Goal: Task Accomplishment & Management: Manage account settings

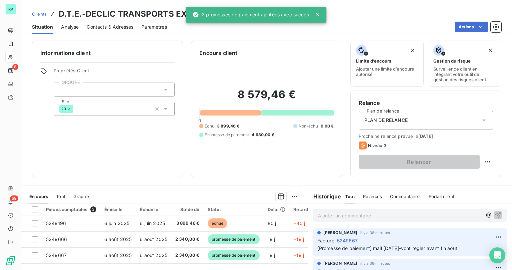
scroll to position [53, 0]
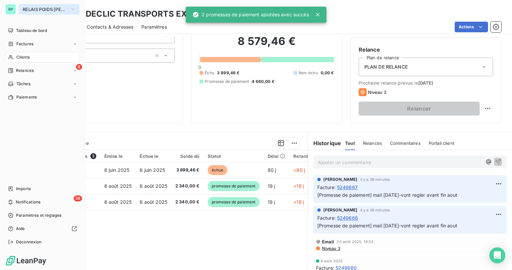
click at [39, 10] on span "RELAIS POIDS [PERSON_NAME]" at bounding box center [45, 9] width 45 height 5
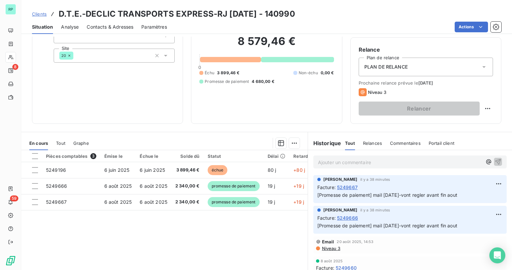
click at [167, 99] on div "Informations client Propriétés Client GROUPE Site 20" at bounding box center [107, 55] width 151 height 137
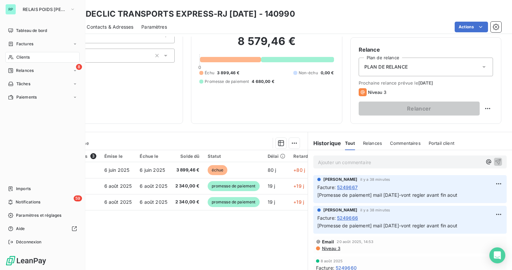
click at [15, 58] on div "Clients" at bounding box center [42, 57] width 74 height 11
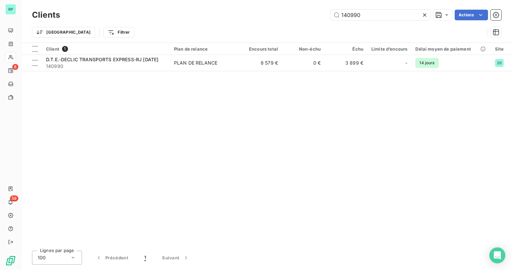
drag, startPoint x: 363, startPoint y: 18, endPoint x: 269, endPoint y: 16, distance: 94.0
click at [269, 16] on div "140990 Actions" at bounding box center [284, 15] width 433 height 11
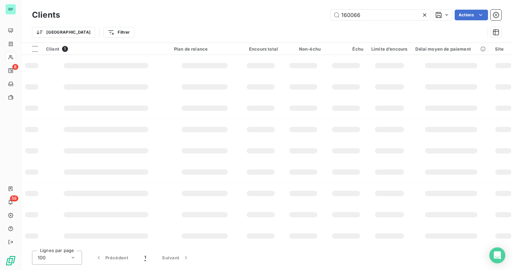
type input "160066"
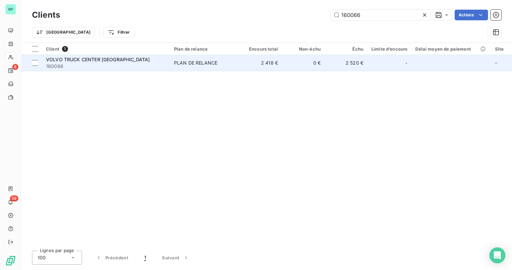
click at [107, 61] on span "VOLVO TRUCK CENTER [GEOGRAPHIC_DATA]" at bounding box center [98, 60] width 104 height 6
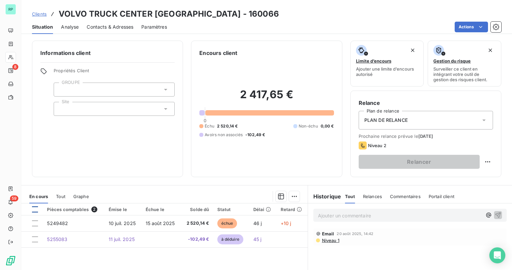
click at [34, 207] on div at bounding box center [35, 210] width 6 height 6
click at [293, 198] on html "RP 8 59 Clients VOLVO TRUCK CENTER [GEOGRAPHIC_DATA] - 160066 Situation Analyse…" at bounding box center [256, 135] width 512 height 270
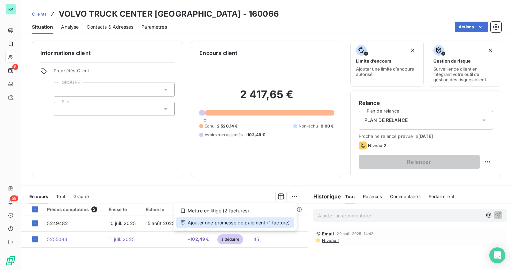
click at [243, 223] on div "Ajouter une promesse de paiement (1 facture)" at bounding box center [235, 223] width 118 height 11
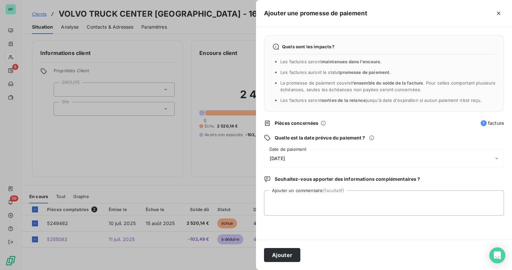
click at [297, 159] on div "[DATE]" at bounding box center [384, 158] width 240 height 19
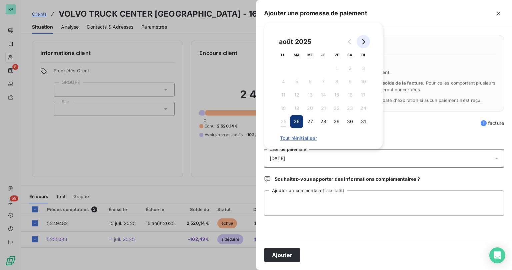
click at [366, 38] on button "Go to next month" at bounding box center [363, 41] width 13 height 13
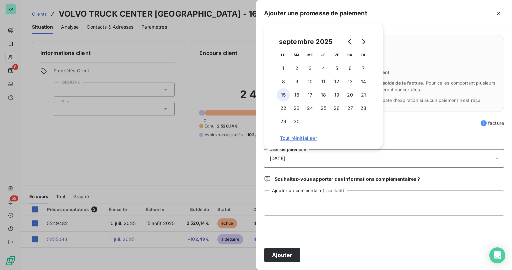
click at [284, 93] on button "15" at bounding box center [283, 94] width 13 height 13
click at [287, 205] on textarea "Ajouter un commentaire (facultatif)" at bounding box center [384, 203] width 240 height 25
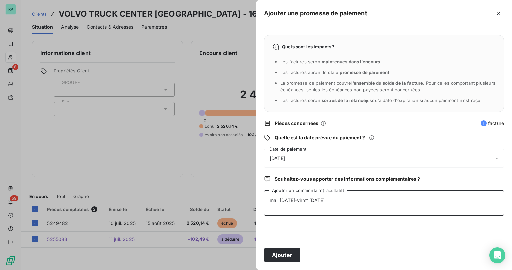
drag, startPoint x: 303, startPoint y: 201, endPoint x: 269, endPoint y: 200, distance: 34.0
click at [269, 200] on textarea "mail [DATE]-virmt [DATE]" at bounding box center [384, 203] width 240 height 25
type textarea "mail [DATE]-virmt [DATE]"
click at [286, 256] on button "Ajouter" at bounding box center [282, 255] width 36 height 14
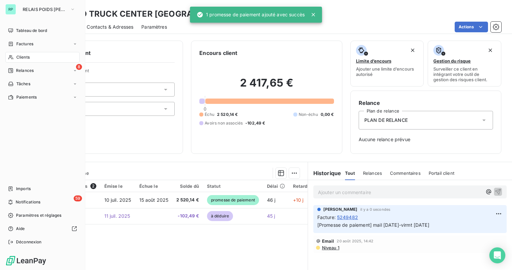
drag, startPoint x: 29, startPoint y: 56, endPoint x: 234, endPoint y: 24, distance: 207.5
click at [29, 56] on span "Clients" at bounding box center [22, 57] width 13 height 6
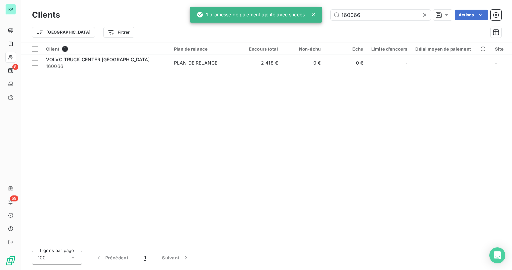
drag, startPoint x: 383, startPoint y: 15, endPoint x: 298, endPoint y: 24, distance: 86.2
click at [303, 18] on div "RP 8 59 Clients 160066 Actions Trier Filtrer Client 1 Plan de relance Encours t…" at bounding box center [256, 135] width 512 height 270
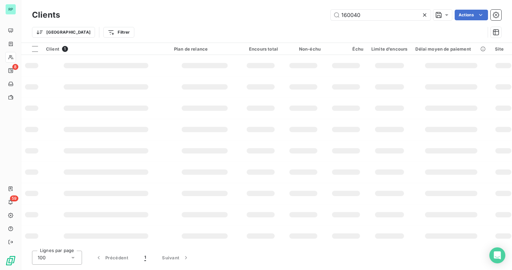
type input "160040"
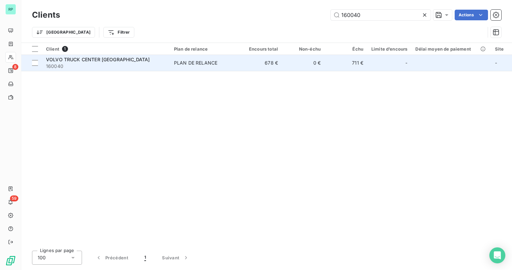
click at [123, 65] on span "160040" at bounding box center [106, 66] width 120 height 7
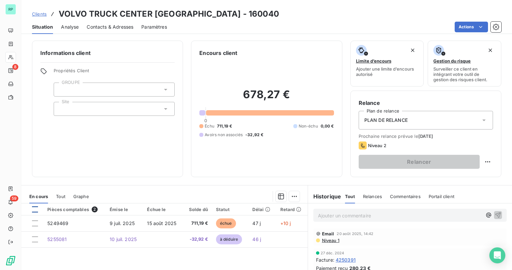
click at [33, 211] on div at bounding box center [35, 210] width 6 height 6
click at [294, 196] on html "RP 8 59 Clients VOLVO TRUCK CENTER [GEOGRAPHIC_DATA] - 160040 Situation Analyse…" at bounding box center [256, 135] width 512 height 270
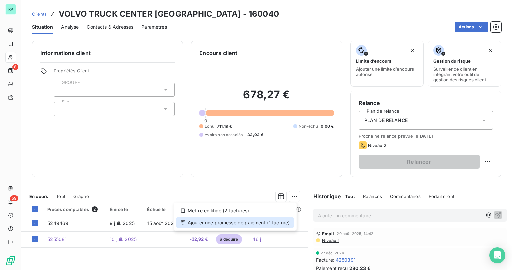
click at [227, 224] on div "Ajouter une promesse de paiement (1 facture)" at bounding box center [235, 223] width 118 height 11
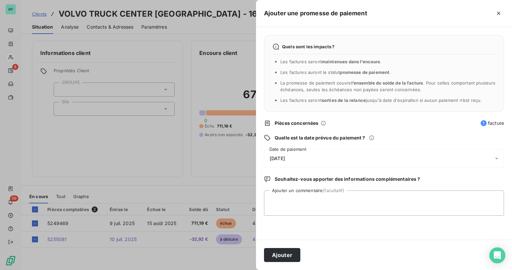
click at [285, 161] on span "[DATE]" at bounding box center [277, 158] width 15 height 5
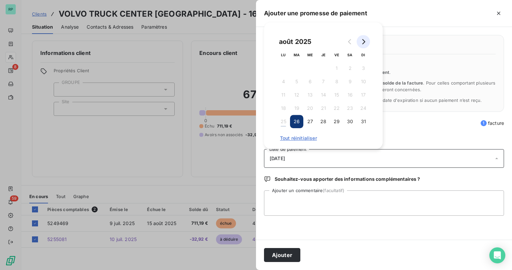
click at [366, 41] on button "Go to next month" at bounding box center [363, 41] width 13 height 13
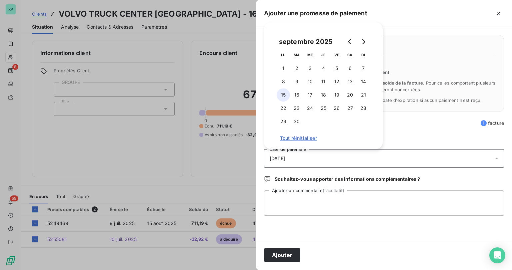
click at [285, 95] on button "15" at bounding box center [283, 94] width 13 height 13
click at [297, 203] on textarea "Ajouter un commentaire (facultatif)" at bounding box center [384, 203] width 240 height 25
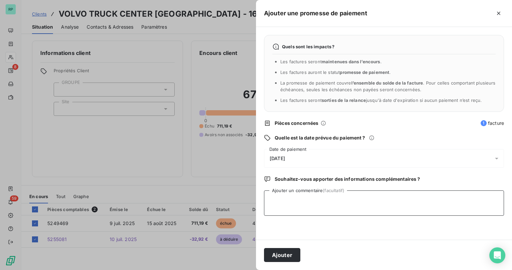
paste textarea "mail [DATE]-"
type textarea "mail [DATE]-virmt [DATE]"
click at [278, 253] on button "Ajouter" at bounding box center [282, 255] width 36 height 14
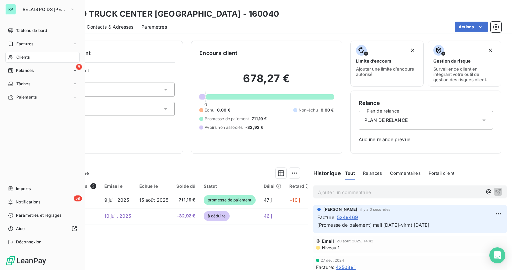
click at [24, 57] on span "Clients" at bounding box center [22, 57] width 13 height 6
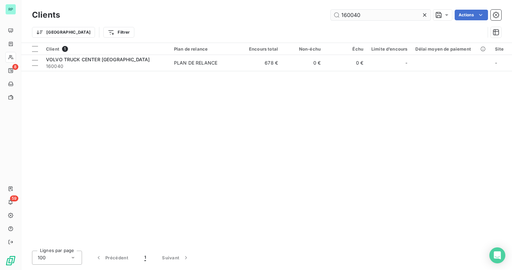
click at [368, 16] on input "160040" at bounding box center [381, 15] width 100 height 11
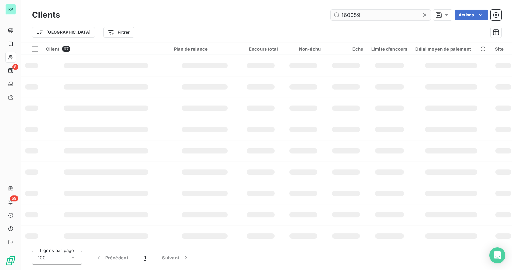
type input "160059"
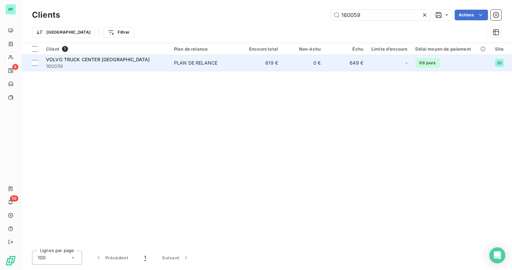
click at [90, 67] on span "160059" at bounding box center [106, 66] width 120 height 7
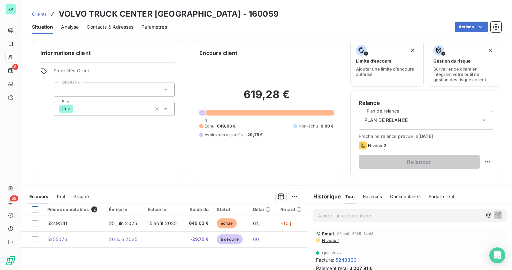
click at [36, 210] on div at bounding box center [35, 210] width 6 height 6
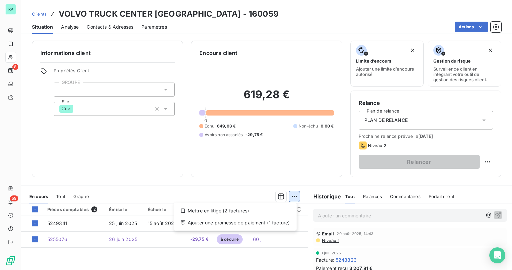
click at [287, 194] on html "RP 8 59 Clients VOLVO TRUCK CENTER [GEOGRAPHIC_DATA] - 160059 Situation Analyse…" at bounding box center [256, 135] width 512 height 270
click at [268, 225] on div "Ajouter une promesse de paiement (1 facture)" at bounding box center [235, 223] width 118 height 11
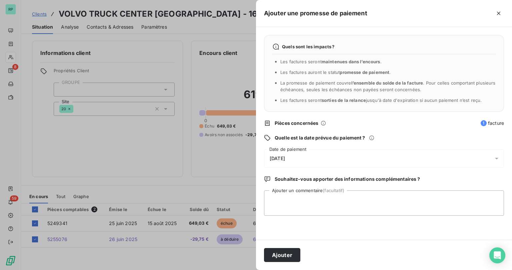
click at [285, 161] on span "[DATE]" at bounding box center [277, 158] width 15 height 5
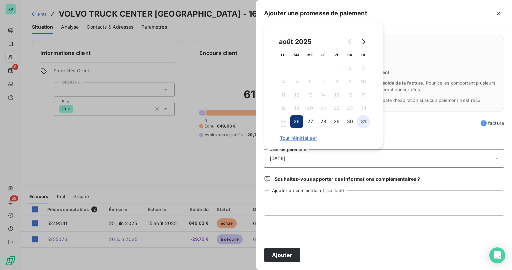
click at [362, 121] on button "31" at bounding box center [363, 121] width 13 height 13
click at [294, 204] on textarea "Ajouter un commentaire (facultatif)" at bounding box center [384, 203] width 240 height 25
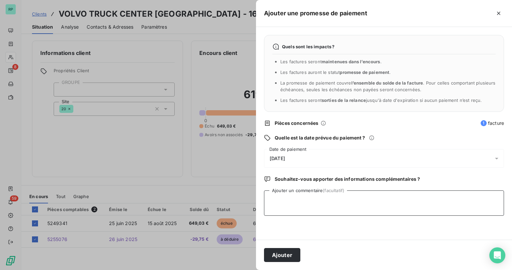
paste textarea "mail [DATE]-"
type textarea "mail [DATE]-virùmt [DATE]"
click at [287, 249] on button "Ajouter" at bounding box center [282, 255] width 36 height 14
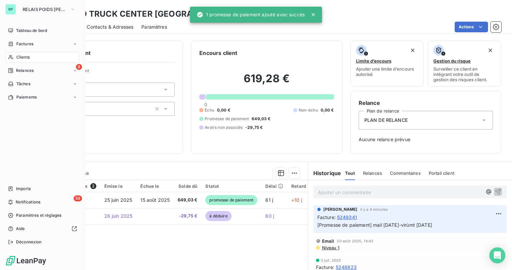
click at [24, 59] on span "Clients" at bounding box center [22, 57] width 13 height 6
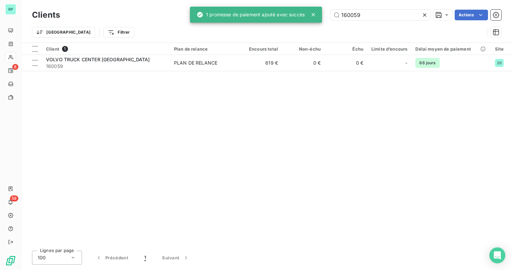
drag, startPoint x: 375, startPoint y: 13, endPoint x: 309, endPoint y: 13, distance: 66.7
click at [309, 13] on div "RP 8 59 Clients 160059 Actions Trier Filtrer Client 1 Plan de relance Encours t…" at bounding box center [256, 135] width 512 height 270
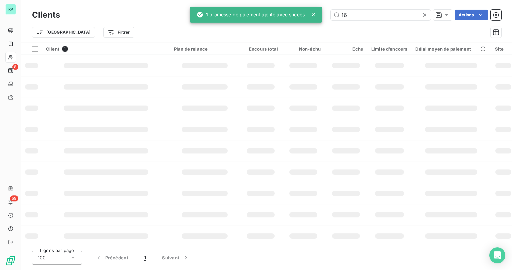
type input "1"
type input "142790"
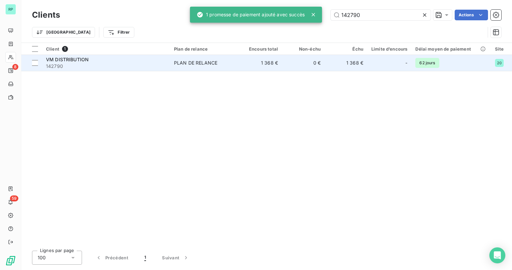
click at [77, 63] on span "142790" at bounding box center [106, 66] width 120 height 7
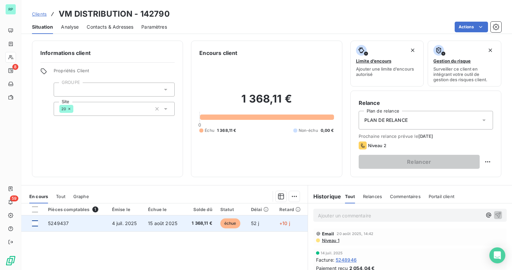
click at [35, 224] on div at bounding box center [35, 224] width 6 height 6
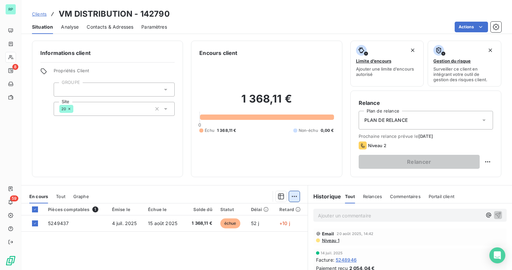
click at [291, 197] on html "RP 8 59 Clients VM DISTRIBUTION - 142790 Situation Analyse Contacts & Adresses …" at bounding box center [256, 135] width 512 height 270
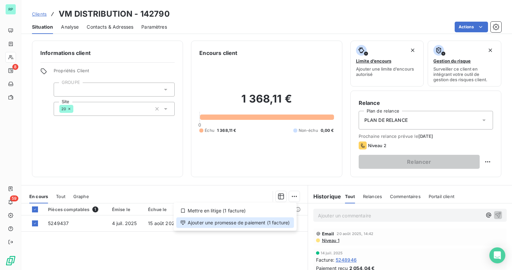
click at [217, 223] on div "Ajouter une promesse de paiement (1 facture)" at bounding box center [235, 223] width 118 height 11
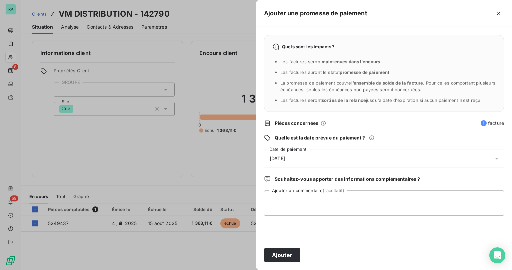
click at [284, 157] on span "[DATE]" at bounding box center [277, 158] width 15 height 5
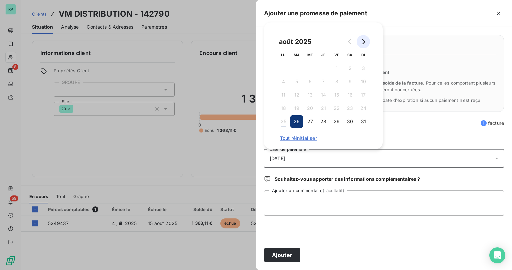
click at [366, 43] on icon "Go to next month" at bounding box center [363, 41] width 5 height 5
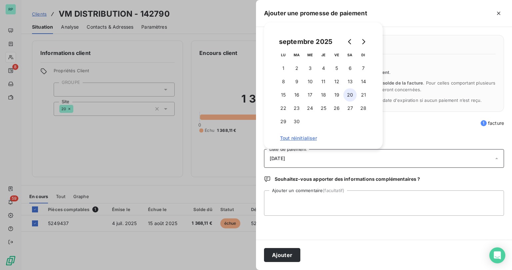
click at [351, 94] on button "20" at bounding box center [349, 94] width 13 height 13
click at [291, 199] on textarea "Ajouter un commentaire (facultatif)" at bounding box center [384, 203] width 240 height 25
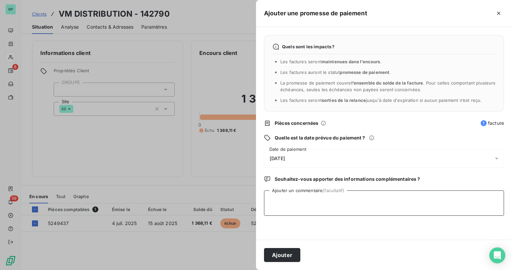
paste textarea "[EMAIL_ADDRESS][DOMAIN_NAME]"
drag, startPoint x: 349, startPoint y: 201, endPoint x: 259, endPoint y: 199, distance: 90.4
click at [260, 201] on div "Quels sont les impacts ? Les factures seront maintenues dans l’encours . Les fa…" at bounding box center [384, 133] width 256 height 213
type textarea "mail [DATE]-virmt 15/09"
click at [282, 257] on button "Ajouter" at bounding box center [282, 255] width 36 height 14
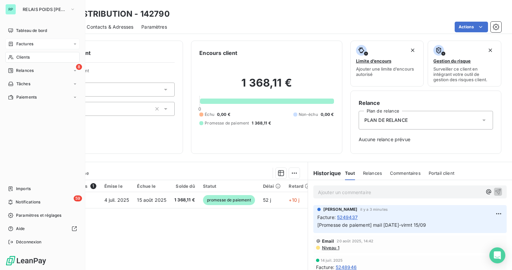
click at [29, 44] on span "Factures" at bounding box center [24, 44] width 17 height 6
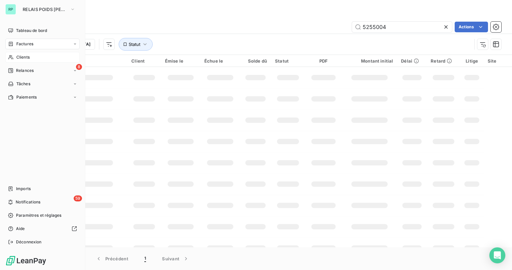
click at [25, 57] on span "Clients" at bounding box center [22, 57] width 13 height 6
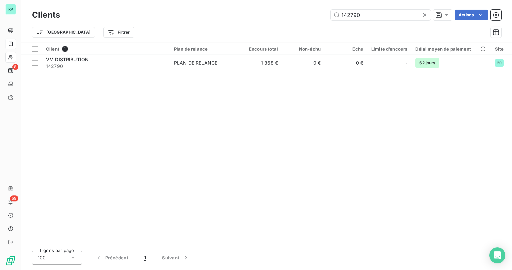
drag, startPoint x: 372, startPoint y: 14, endPoint x: 286, endPoint y: 17, distance: 86.4
click at [286, 17] on div "142790 Actions" at bounding box center [284, 15] width 433 height 11
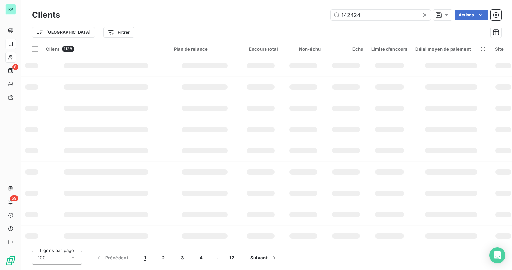
type input "142424"
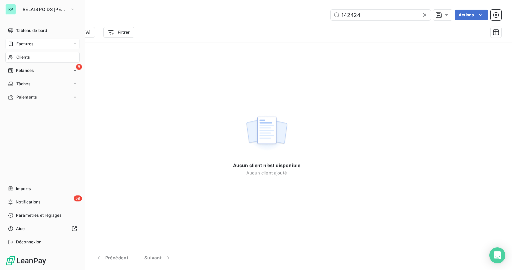
click at [30, 57] on div "Clients" at bounding box center [42, 57] width 74 height 11
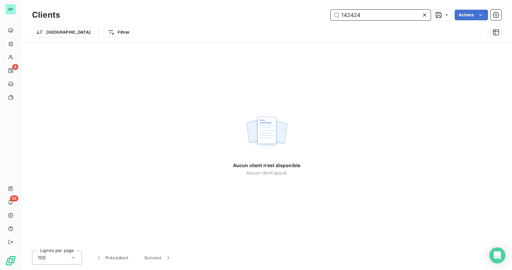
drag, startPoint x: 375, startPoint y: 15, endPoint x: 304, endPoint y: 14, distance: 70.7
click at [305, 15] on div "142424 Actions" at bounding box center [284, 15] width 433 height 11
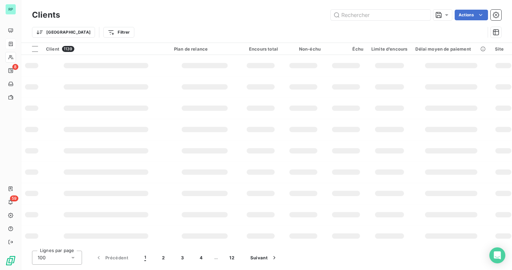
click at [27, 9] on div "Clients Actions Trier Filtrer" at bounding box center [266, 21] width 491 height 43
click at [20, 11] on div "RP 8 59" at bounding box center [10, 135] width 21 height 270
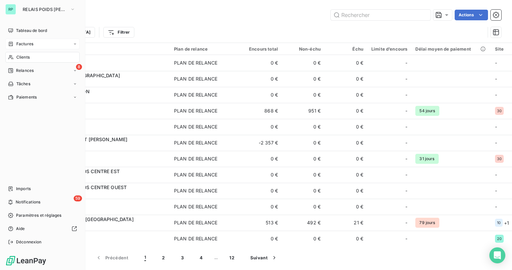
click at [17, 10] on div "RP RELAIS POIDS [PERSON_NAME]" at bounding box center [42, 9] width 74 height 11
click at [40, 7] on span "RELAIS POIDS [PERSON_NAME]" at bounding box center [45, 9] width 45 height 5
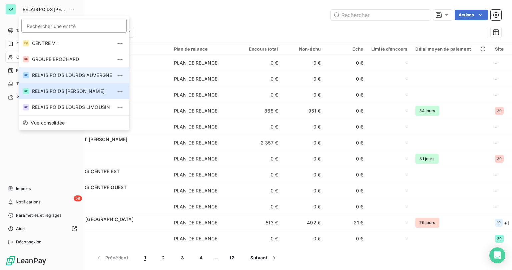
click at [61, 74] on span "RELAIS POIDS LOURDS AUVERGNE" at bounding box center [72, 75] width 80 height 7
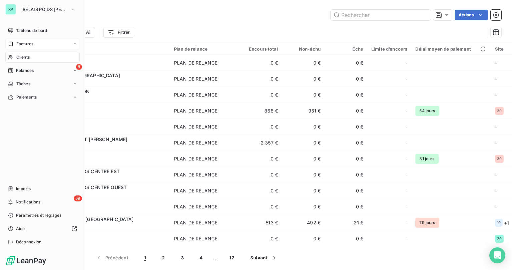
type input "133014"
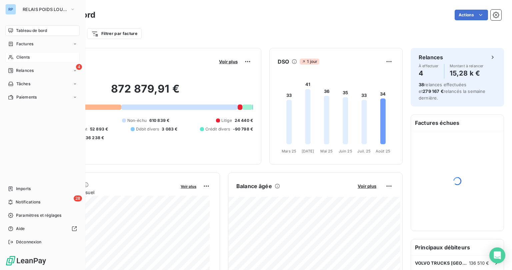
click at [16, 58] on span "Clients" at bounding box center [22, 57] width 13 height 6
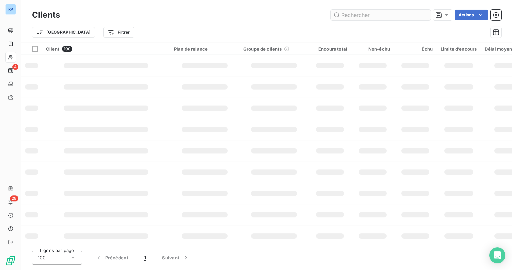
click at [365, 12] on input "text" at bounding box center [381, 15] width 100 height 11
type input "142424"
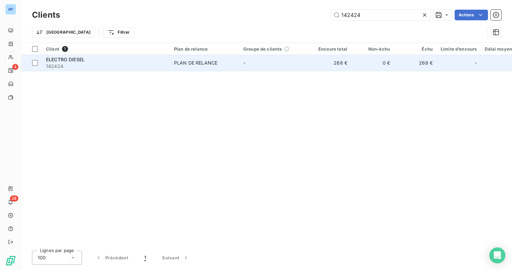
click at [61, 68] on span "142424" at bounding box center [106, 66] width 120 height 7
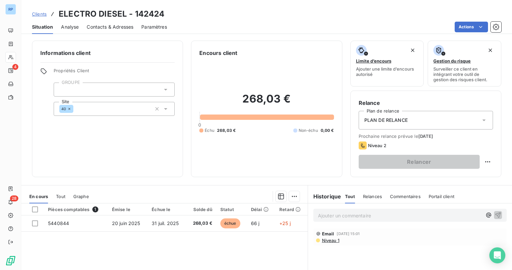
click at [99, 27] on span "Contacts & Adresses" at bounding box center [110, 27] width 47 height 7
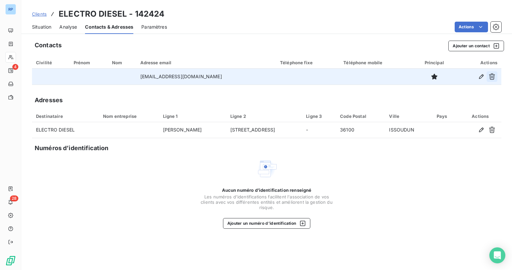
click at [496, 76] on button "button" at bounding box center [492, 76] width 11 height 11
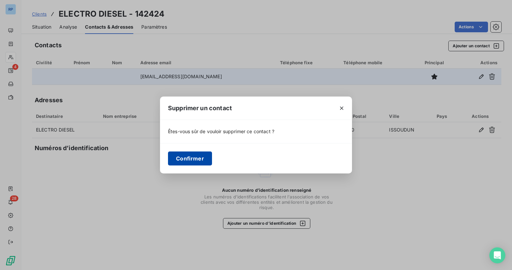
click at [187, 157] on button "Confirmer" at bounding box center [190, 159] width 44 height 14
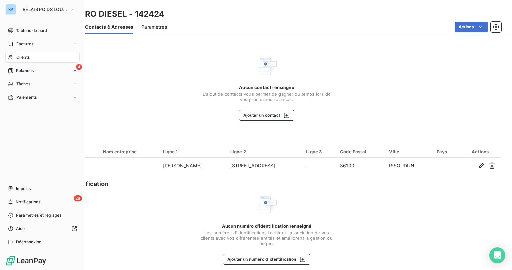
click at [31, 58] on div "Clients" at bounding box center [42, 57] width 74 height 11
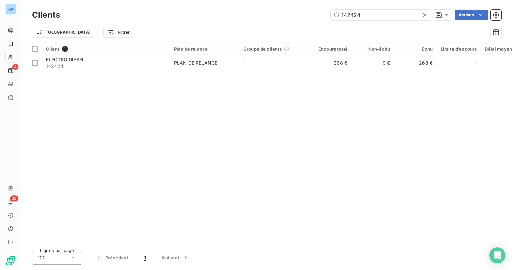
drag, startPoint x: 370, startPoint y: 13, endPoint x: 276, endPoint y: 15, distance: 94.0
click at [278, 15] on div "142424 Actions" at bounding box center [284, 15] width 433 height 11
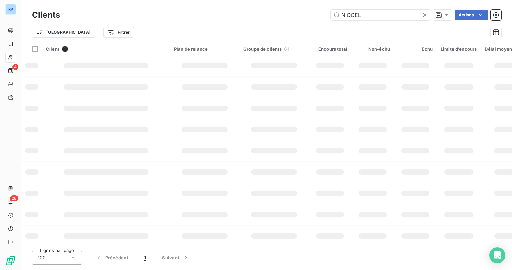
type input "NIOCEL"
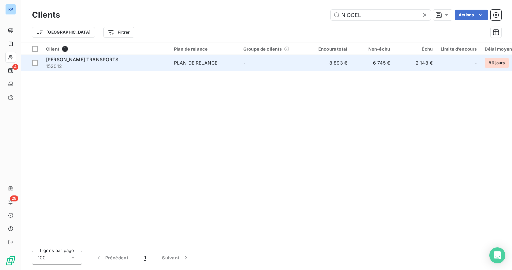
click at [54, 65] on span "152012" at bounding box center [106, 66] width 120 height 7
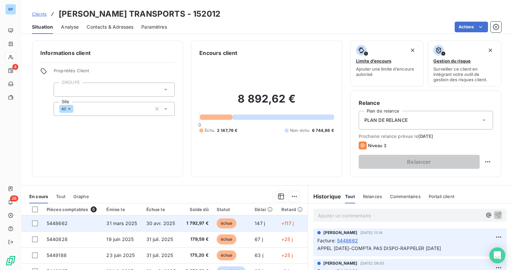
scroll to position [53, 0]
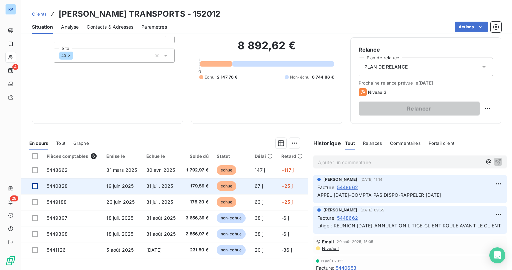
click at [34, 185] on div at bounding box center [35, 186] width 6 height 6
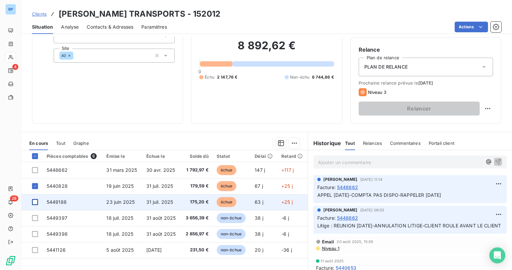
click at [34, 202] on div at bounding box center [35, 202] width 6 height 6
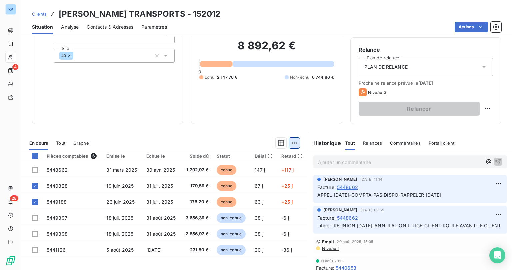
click at [291, 141] on html "RP 4 28 Clients PASCAL NIOCEL TRANSPORTS - 152012 Situation Analyse Contacts & …" at bounding box center [256, 135] width 512 height 270
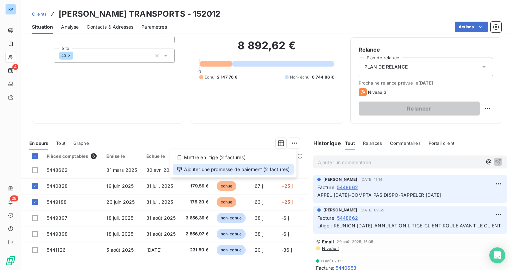
click at [223, 169] on div "Ajouter une promesse de paiement (2 factures)" at bounding box center [233, 169] width 121 height 11
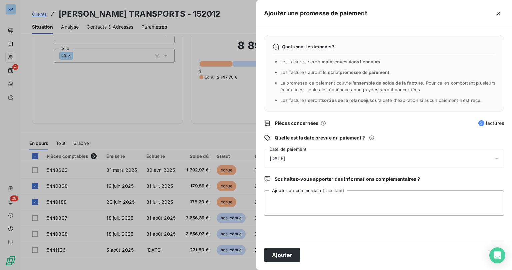
click at [285, 159] on span "[DATE]" at bounding box center [277, 158] width 15 height 5
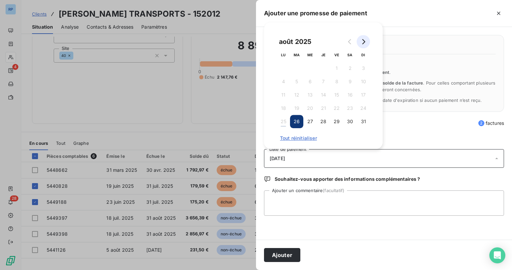
click at [367, 41] on button "Go to next month" at bounding box center [363, 41] width 13 height 13
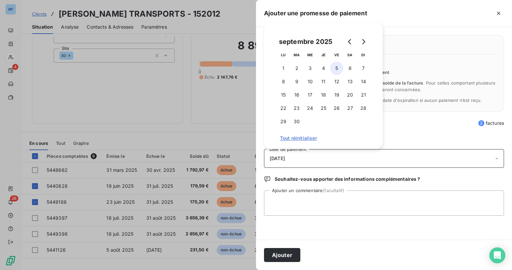
click at [336, 67] on button "5" at bounding box center [336, 68] width 13 height 13
click at [289, 198] on textarea "Ajouter un commentaire (facultatif)" at bounding box center [384, 203] width 240 height 25
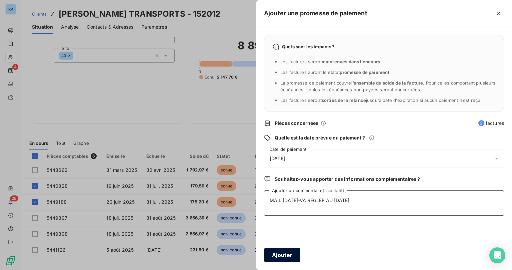
type textarea "MAIL 25/08/25-VA REGLER AU 31/08/25"
click at [287, 252] on button "Ajouter" at bounding box center [282, 255] width 36 height 14
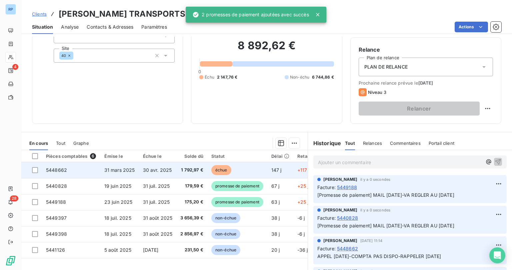
click at [44, 168] on td "5448662" at bounding box center [71, 170] width 58 height 16
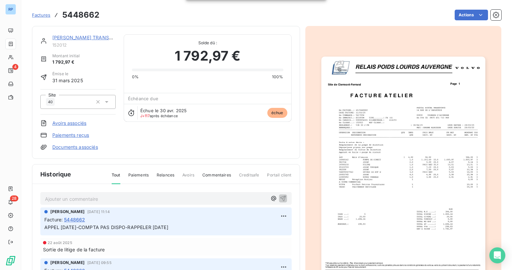
click at [67, 197] on p "Ajouter un commentaire ﻿" at bounding box center [156, 199] width 222 height 8
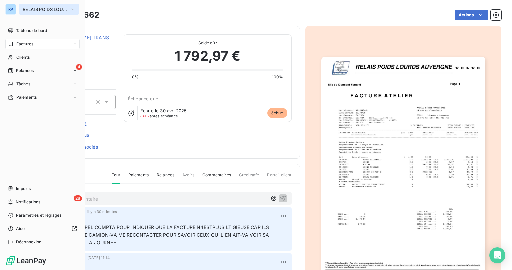
click at [57, 7] on span "RELAIS POIDS LOURDS AUVERGNE" at bounding box center [45, 9] width 45 height 5
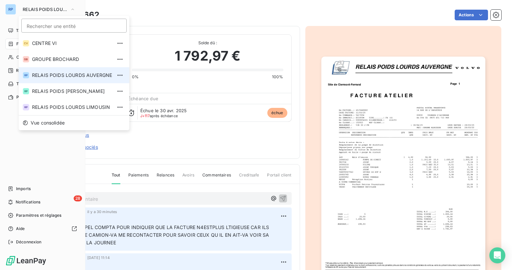
click at [92, 75] on span "RELAIS POIDS LOURDS AUVERGNE" at bounding box center [72, 75] width 80 height 7
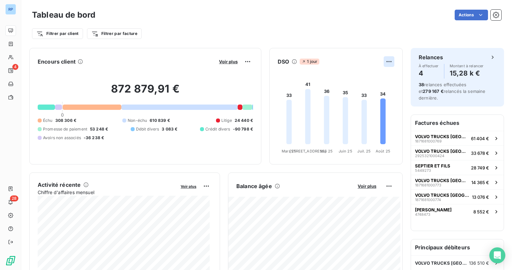
click at [382, 63] on html "RP 4 28 Tableau de bord Actions Filtrer par client Filtrer par facture Encours …" at bounding box center [256, 135] width 512 height 270
click at [361, 45] on html "RP 4 28 Tableau de bord Actions Filtrer par client Filtrer par facture Encours …" at bounding box center [256, 135] width 512 height 270
click at [244, 62] on html "RP 4 28 Tableau de bord Actions Filtrer par client Filtrer par facture Encours …" at bounding box center [256, 135] width 512 height 270
click at [227, 62] on html "RP 4 28 Tableau de bord Actions Filtrer par client Filtrer par facture Encours …" at bounding box center [256, 135] width 512 height 270
click at [227, 62] on span "Voir plus" at bounding box center [228, 61] width 19 height 5
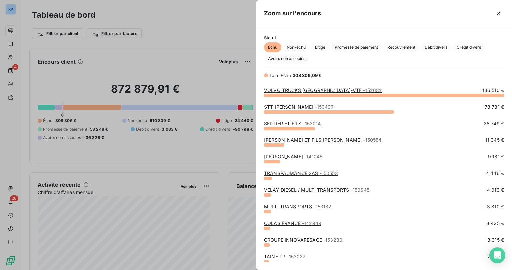
scroll to position [171, 252]
click at [320, 45] on span "Litige" at bounding box center [320, 47] width 18 height 10
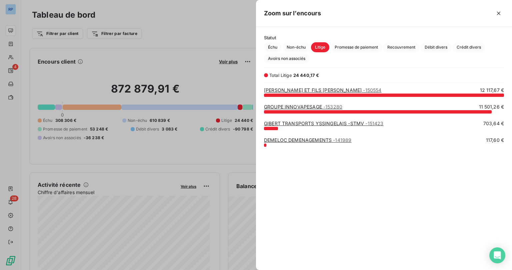
click at [320, 109] on link "GROUPE INNOVAPESAGE - 153280" at bounding box center [303, 107] width 78 height 6
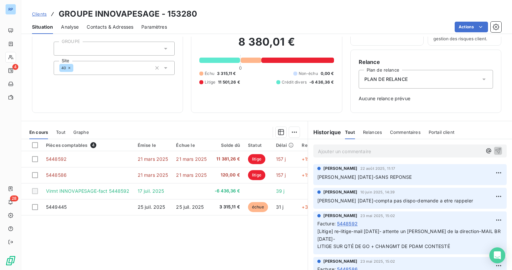
scroll to position [53, 0]
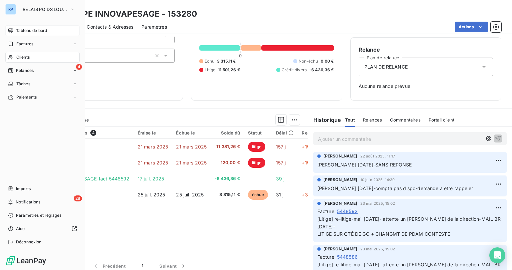
click at [28, 33] on span "Tableau de bord" at bounding box center [31, 31] width 31 height 6
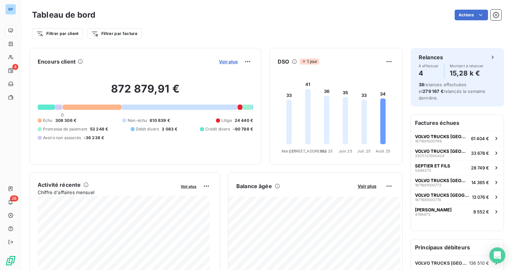
click at [220, 62] on span "Voir plus" at bounding box center [228, 61] width 19 height 5
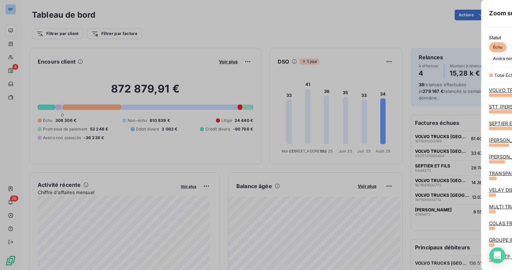
scroll to position [266, 252]
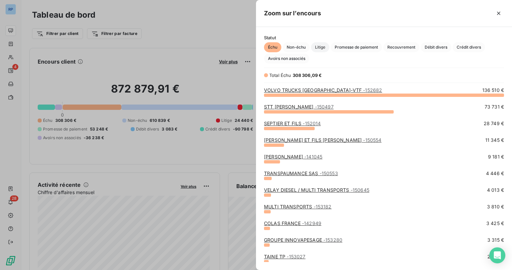
click at [319, 46] on span "Litige" at bounding box center [320, 47] width 18 height 10
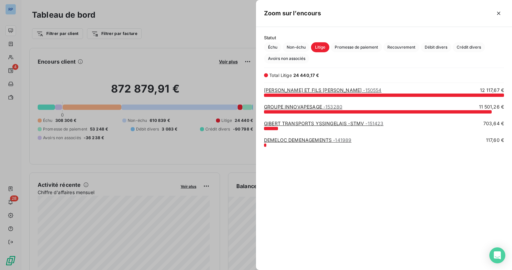
click at [305, 88] on link "GIRARD ET FILS SARL - 150554" at bounding box center [322, 90] width 117 height 6
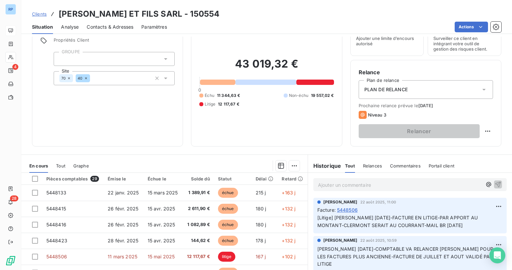
scroll to position [53, 0]
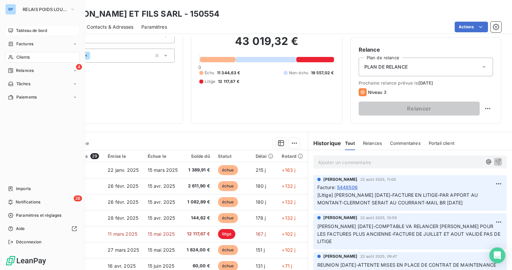
click at [35, 31] on span "Tableau de bord" at bounding box center [31, 31] width 31 height 6
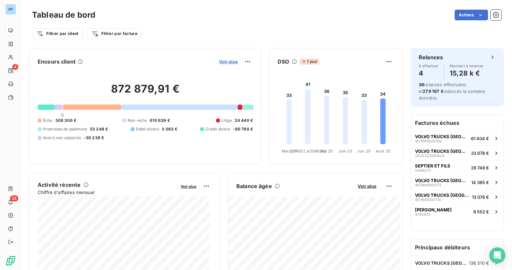
click at [226, 60] on span "Voir plus" at bounding box center [228, 61] width 19 height 5
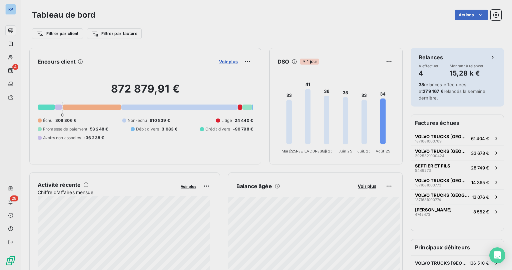
scroll to position [266, 252]
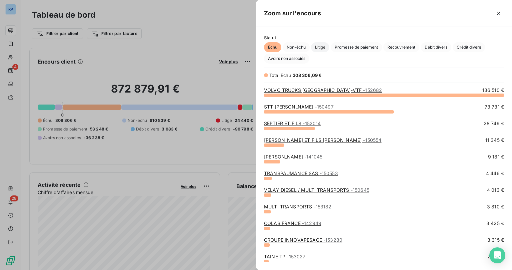
click at [322, 48] on span "Litige" at bounding box center [320, 47] width 18 height 10
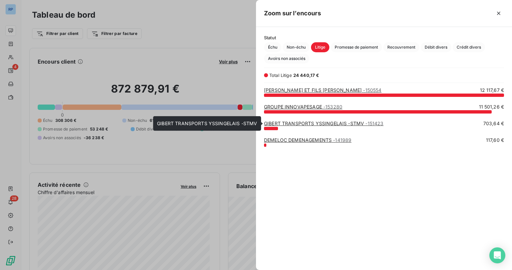
click at [319, 123] on link "GIBERT TRANSPORTS YSSINGELAIS -STMV - 151423" at bounding box center [323, 124] width 119 height 6
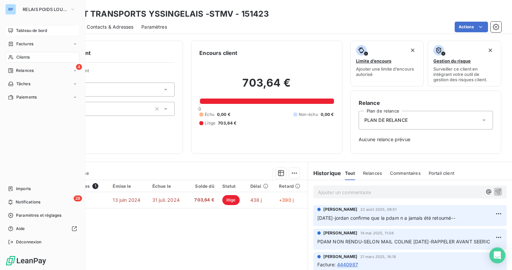
click at [26, 56] on span "Clients" at bounding box center [22, 57] width 13 height 6
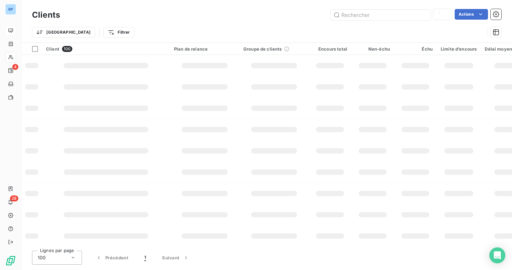
type input "NIOCEL"
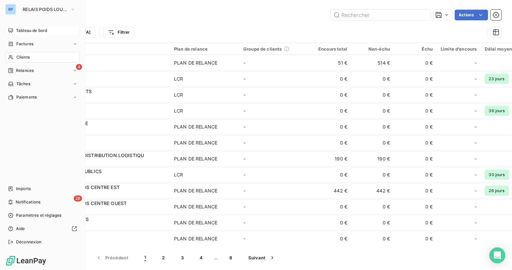
click at [17, 9] on div "RP RELAIS POIDS LOURDS AUVERGNE" at bounding box center [42, 9] width 74 height 11
click at [20, 9] on button "RELAIS POIDS LOURDS AUVERGNE" at bounding box center [49, 9] width 61 height 11
click at [23, 55] on span "Clients" at bounding box center [22, 57] width 13 height 6
click at [39, 29] on span "Tableau de bord" at bounding box center [31, 31] width 31 height 6
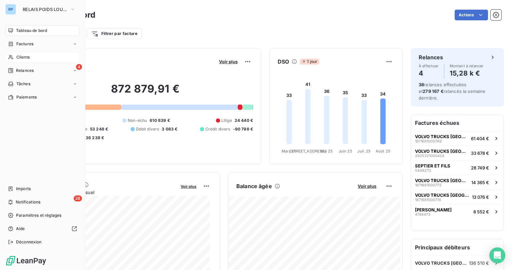
click at [30, 29] on span "Tableau de bord" at bounding box center [31, 31] width 31 height 6
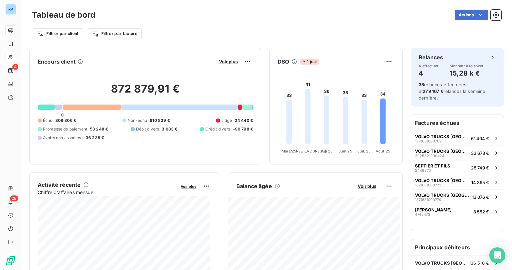
drag, startPoint x: 200, startPoint y: 7, endPoint x: 41, endPoint y: 15, distance: 159.5
click at [199, 7] on div "Tableau de bord Actions Filtrer par client Filtrer par facture" at bounding box center [266, 22] width 491 height 44
click at [226, 62] on span "Voir plus" at bounding box center [228, 61] width 19 height 5
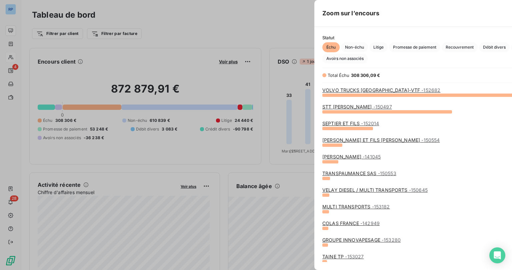
scroll to position [266, 252]
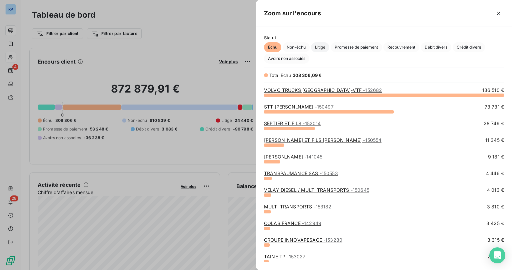
click at [318, 48] on span "Litige" at bounding box center [320, 47] width 18 height 10
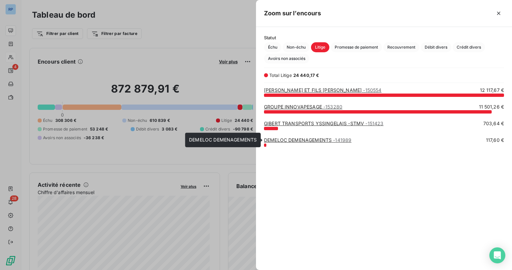
click at [297, 141] on link "DEMELOC DEMENAGEMENTS - 141989" at bounding box center [307, 140] width 87 height 6
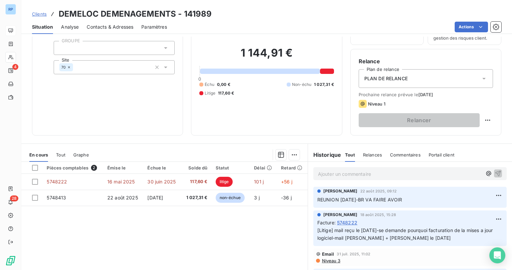
scroll to position [53, 0]
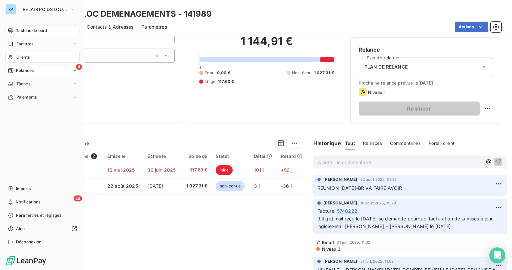
click at [45, 71] on div "4 Relances" at bounding box center [42, 70] width 74 height 11
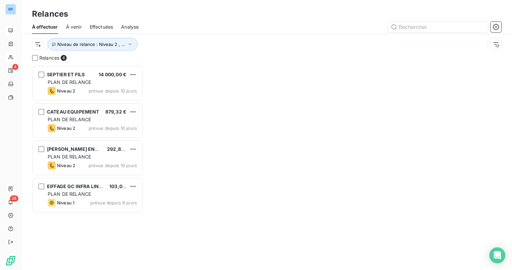
scroll to position [4, 4]
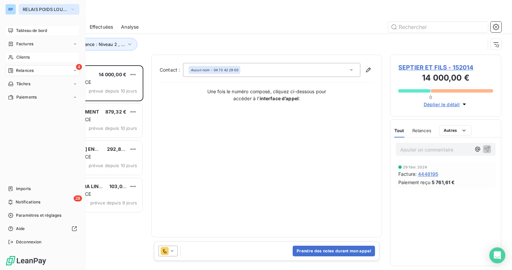
click at [43, 11] on span "RELAIS POIDS LOURDS AUVERGNE" at bounding box center [45, 9] width 45 height 5
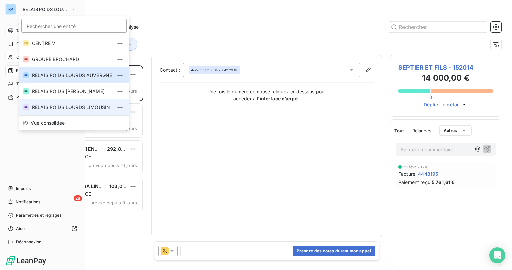
click at [83, 105] on span "RELAIS POIDS LOURDS LIMOUSIN" at bounding box center [72, 107] width 80 height 7
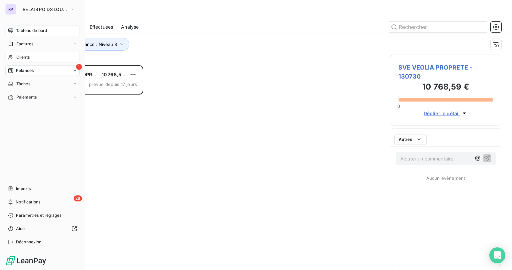
scroll to position [201, 107]
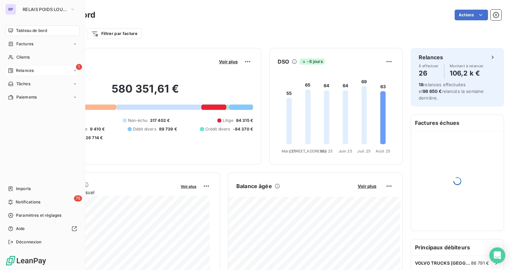
click at [23, 69] on span "Relances" at bounding box center [25, 71] width 18 height 6
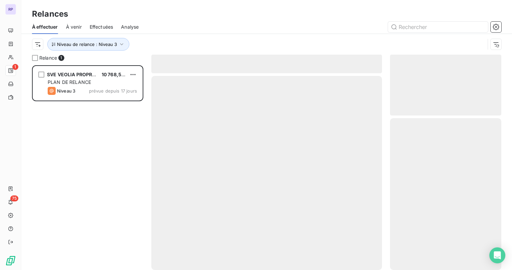
scroll to position [201, 107]
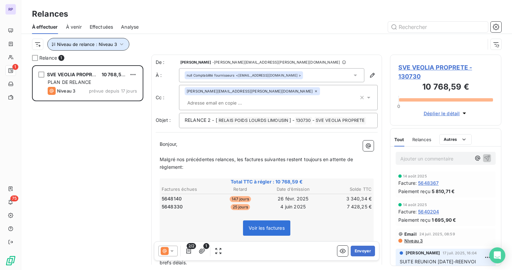
click at [121, 46] on icon "button" at bounding box center [121, 44] width 7 height 7
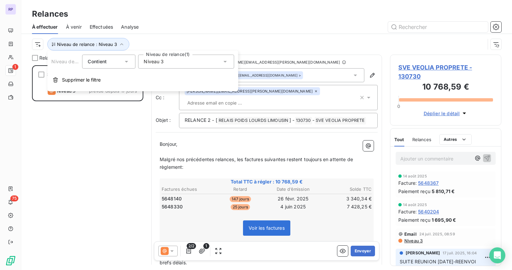
click at [188, 61] on div "Niveau 3" at bounding box center [186, 62] width 96 height 14
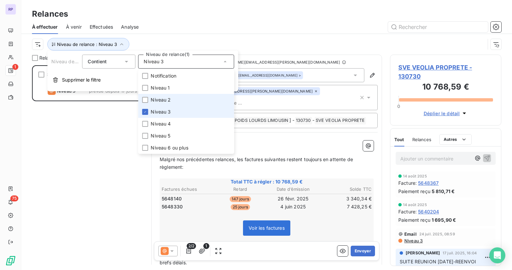
drag, startPoint x: 155, startPoint y: 112, endPoint x: 152, endPoint y: 98, distance: 14.1
click at [155, 112] on span "Niveau 3" at bounding box center [161, 112] width 20 height 7
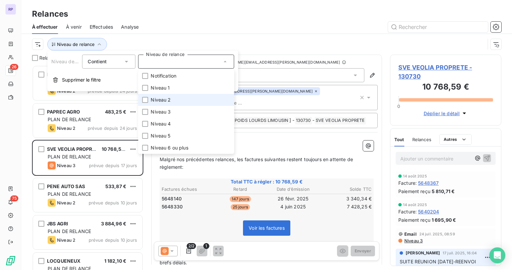
click at [149, 100] on li "Niveau 2" at bounding box center [186, 100] width 96 height 12
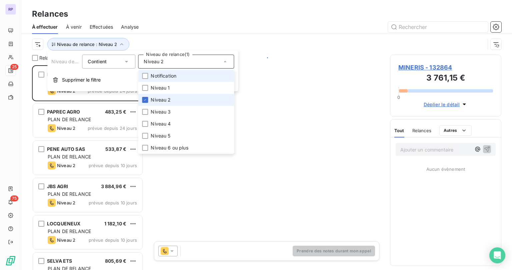
scroll to position [201, 107]
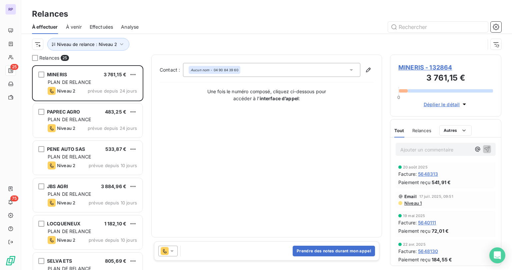
click at [267, 22] on div at bounding box center [324, 27] width 355 height 11
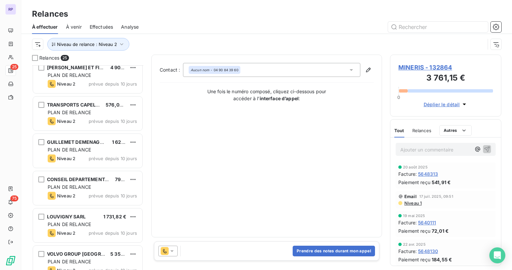
scroll to position [728, 0]
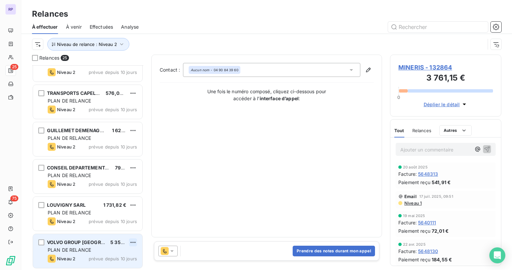
click at [134, 243] on html "RP 25 75 Relances À effectuer À venir Effectuées Analyse Niveau de relance : Ni…" at bounding box center [256, 135] width 512 height 270
click at [105, 228] on div "Passer cette action" at bounding box center [104, 229] width 60 height 11
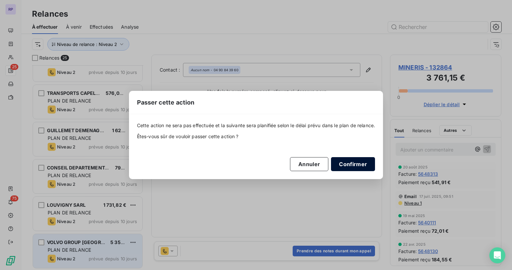
drag, startPoint x: 354, startPoint y: 159, endPoint x: 347, endPoint y: 159, distance: 7.0
click at [353, 159] on button "Confirmer" at bounding box center [353, 164] width 44 height 14
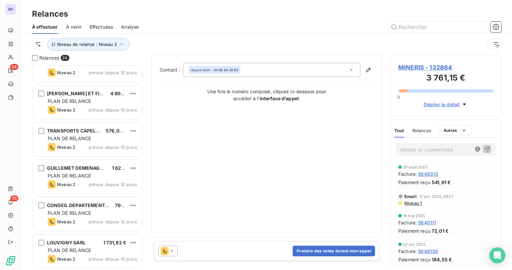
scroll to position [201, 107]
